Goal: Information Seeking & Learning: Learn about a topic

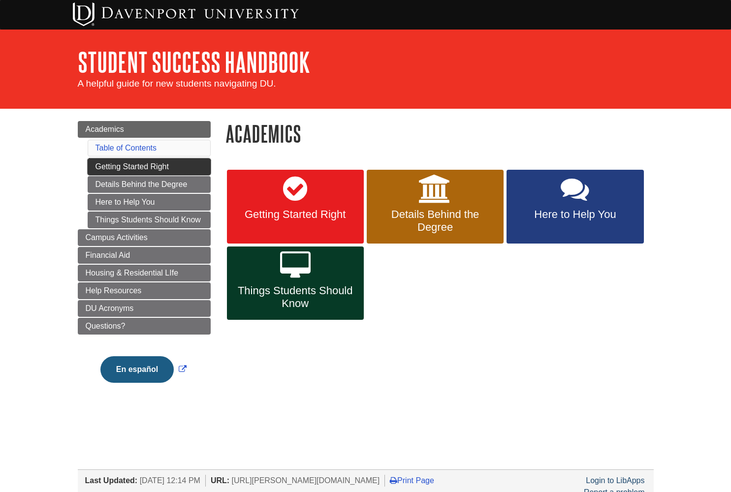
click at [144, 166] on link "Getting Started Right" at bounding box center [149, 166] width 123 height 17
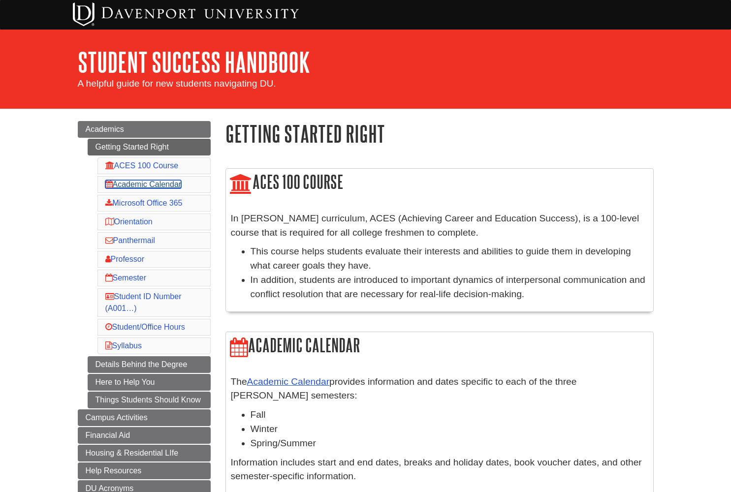
click at [139, 181] on link "Academic Calendar" at bounding box center [143, 184] width 76 height 8
click at [38, 8] on div "My DU Home" at bounding box center [365, 15] width 731 height 30
click at [558, 3] on div "My DU Home" at bounding box center [365, 15] width 590 height 30
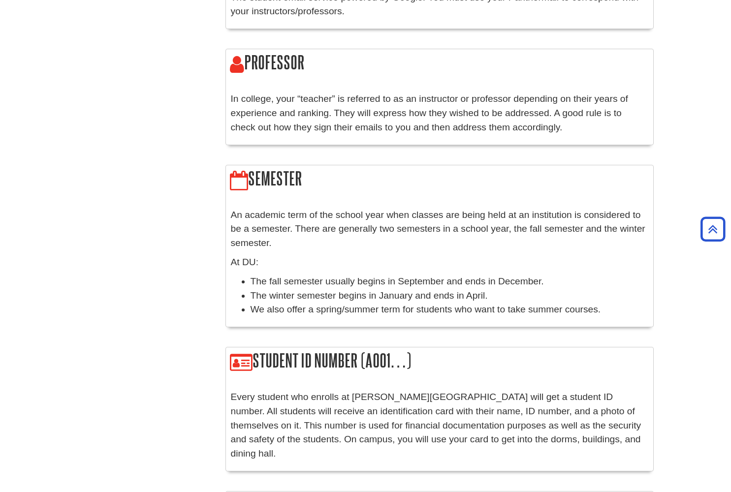
scroll to position [979, 0]
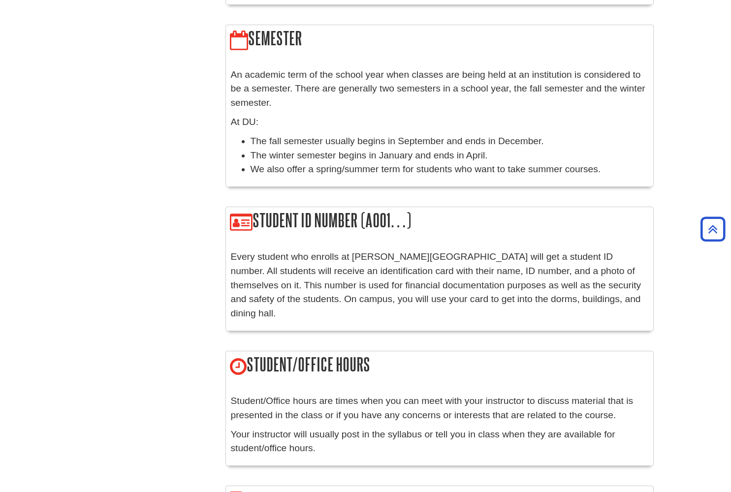
click at [287, 207] on h2 "Student ID Number (A001…)" at bounding box center [439, 221] width 427 height 28
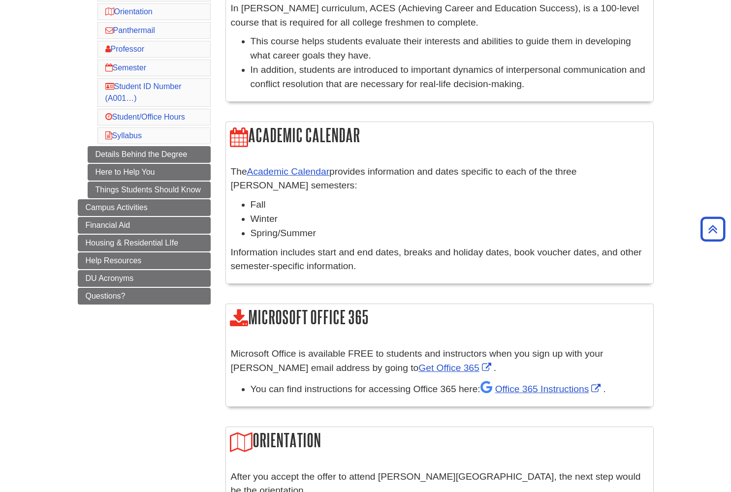
scroll to position [142, 0]
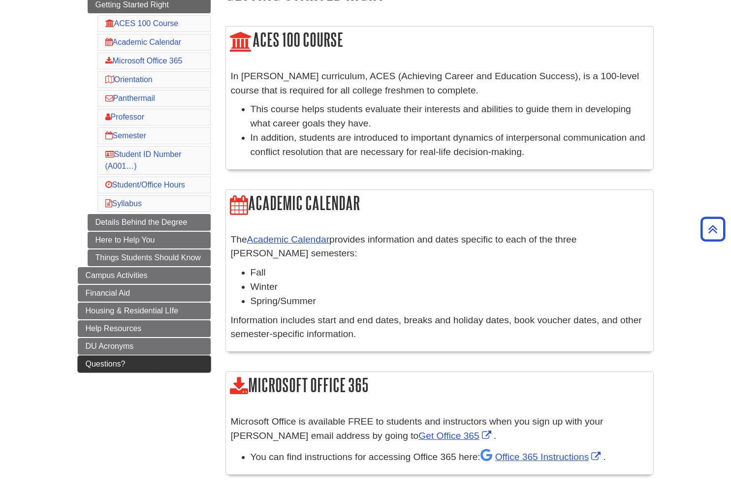
click at [97, 365] on span "Questions?" at bounding box center [106, 364] width 40 height 8
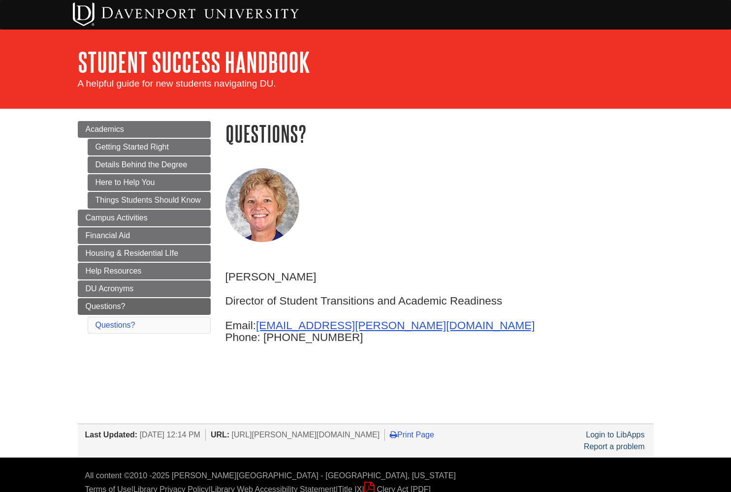
click at [328, 5] on div "My DU Home" at bounding box center [365, 15] width 590 height 30
click at [584, 0] on div "My DU Home" at bounding box center [365, 15] width 590 height 30
click at [616, 0] on div "My DU Home" at bounding box center [365, 15] width 590 height 30
click at [586, 82] on div "A helpful guide for new students navigating DU." at bounding box center [366, 84] width 576 height 14
